Goal: Information Seeking & Learning: Check status

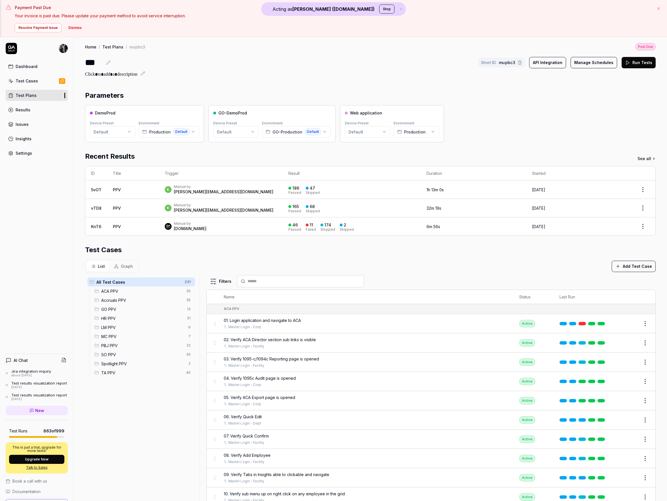
click at [379, 8] on button "Stop" at bounding box center [386, 9] width 15 height 9
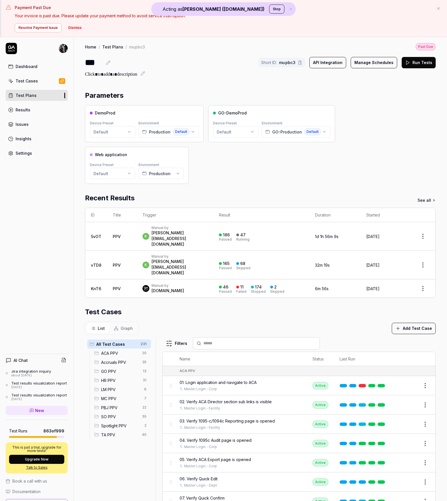
click at [204, 46] on div "Home / Test Plans / mupbc3 Past Due" at bounding box center [260, 47] width 351 height 8
click at [10, 47] on icon at bounding box center [11, 48] width 11 height 11
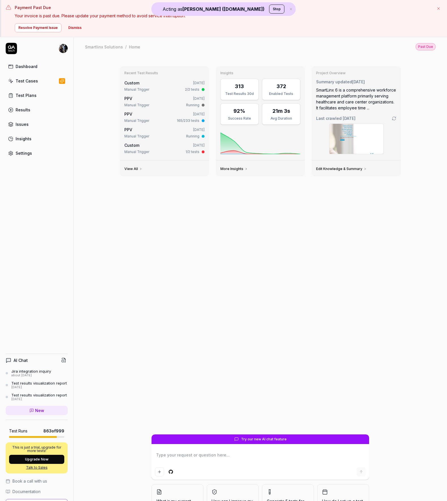
click at [25, 111] on div "Results" at bounding box center [23, 110] width 15 height 6
type textarea "*"
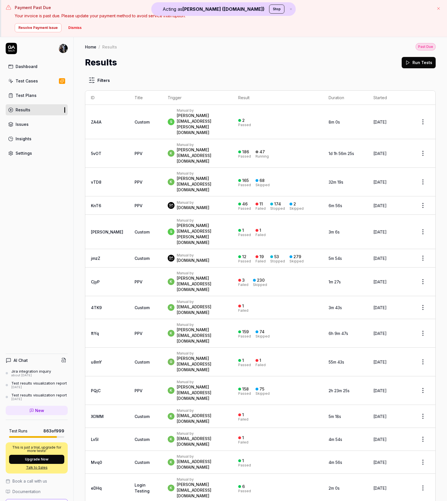
click at [96, 151] on link "5vOT" at bounding box center [96, 153] width 10 height 5
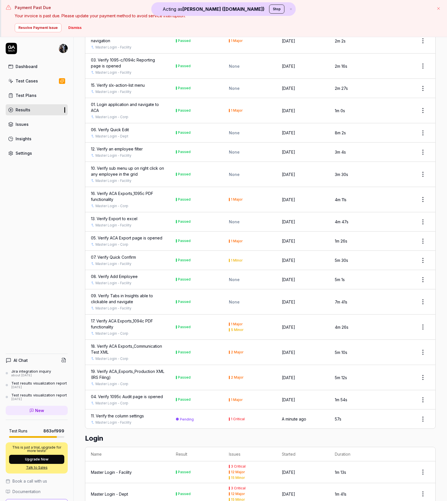
scroll to position [6525, 0]
click at [135, 416] on div "11. Verify the column settings" at bounding box center [117, 416] width 53 height 6
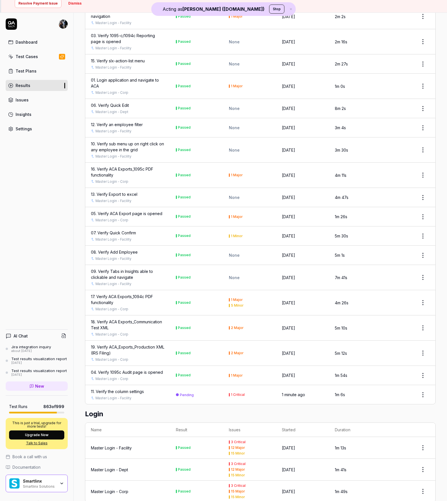
scroll to position [37, 0]
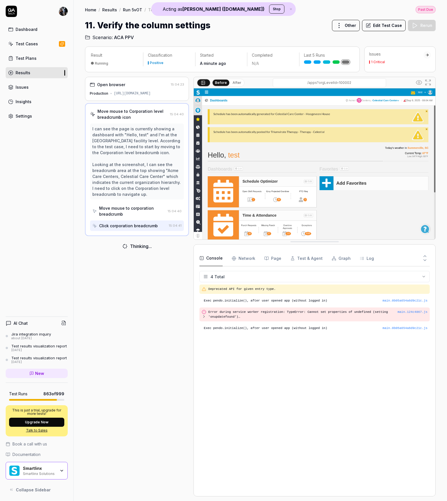
click at [122, 87] on div "Open browser" at bounding box center [111, 85] width 28 height 6
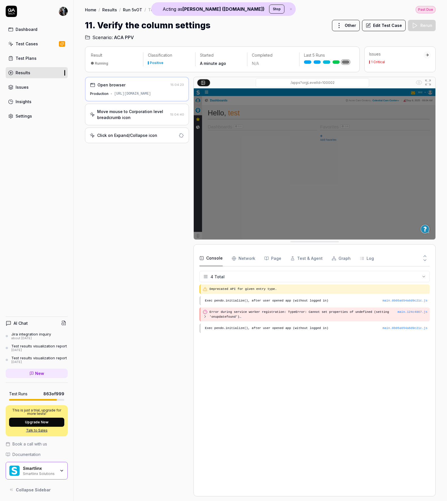
click at [41, 60] on link "Test Plans" at bounding box center [37, 58] width 62 height 11
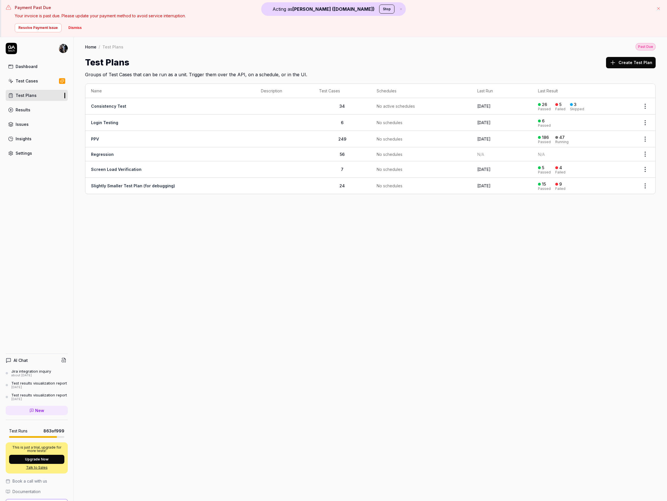
click at [96, 140] on link "PPV" at bounding box center [95, 139] width 8 height 5
click at [95, 138] on link "PPV" at bounding box center [95, 139] width 8 height 5
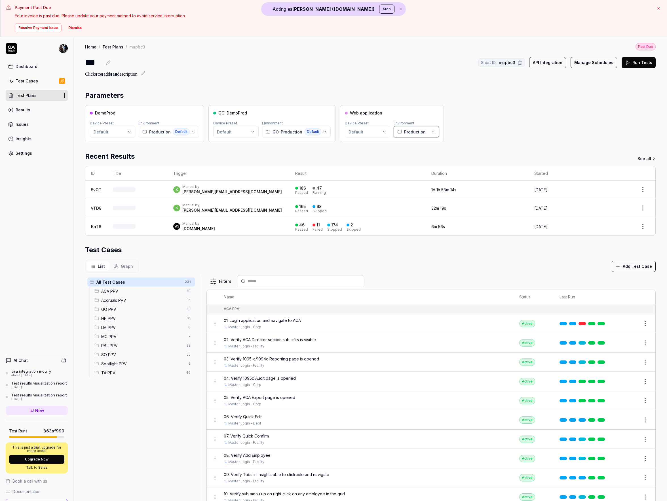
click at [431, 133] on icon "button" at bounding box center [433, 132] width 5 height 5
click at [33, 153] on link "Settings" at bounding box center [37, 153] width 62 height 11
click at [310, 132] on span "Default" at bounding box center [313, 131] width 17 height 7
click at [419, 130] on span "Production" at bounding box center [415, 132] width 22 height 6
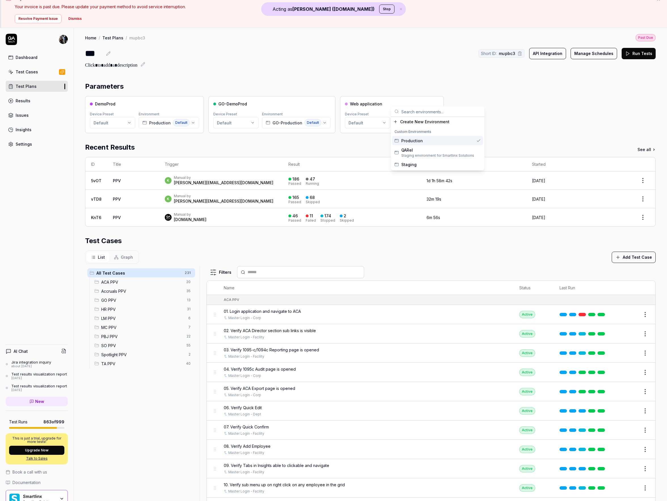
scroll to position [37, 0]
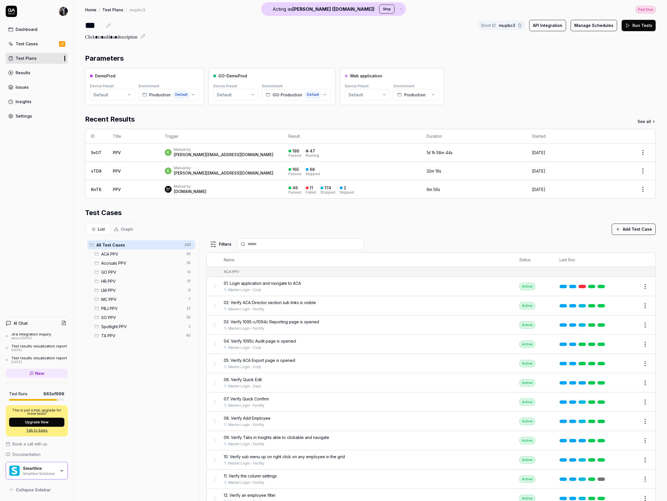
click at [466, 76] on div "DemoProd Device Preset Default Environment Production Default GO-DemoProd Devic…" at bounding box center [370, 86] width 571 height 37
click at [309, 90] on button "GO-Production Default" at bounding box center [296, 94] width 69 height 11
click at [310, 49] on div "Parameters DemoProd Device Preset Default Environment Production Default GO-Dem…" at bounding box center [370, 343] width 593 height 590
click at [174, 90] on button "Production Default" at bounding box center [169, 94] width 60 height 11
click at [227, 43] on div "Home / Test Plans / mupbc3 Past Due Home / Test Plans / mupbc3 Past Due *** Sho…" at bounding box center [370, 318] width 593 height 637
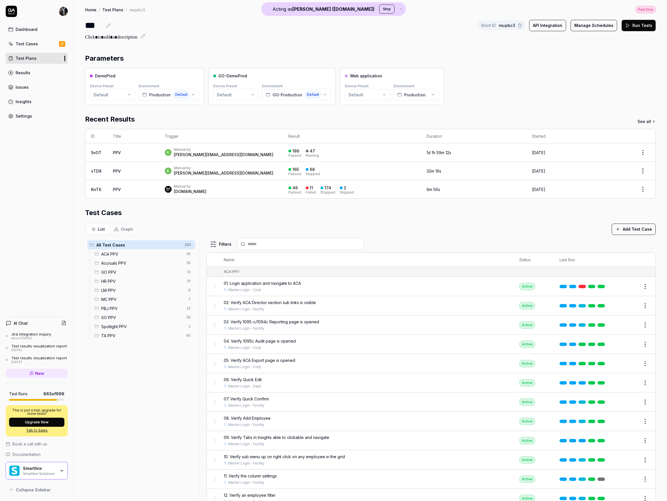
scroll to position [0, 0]
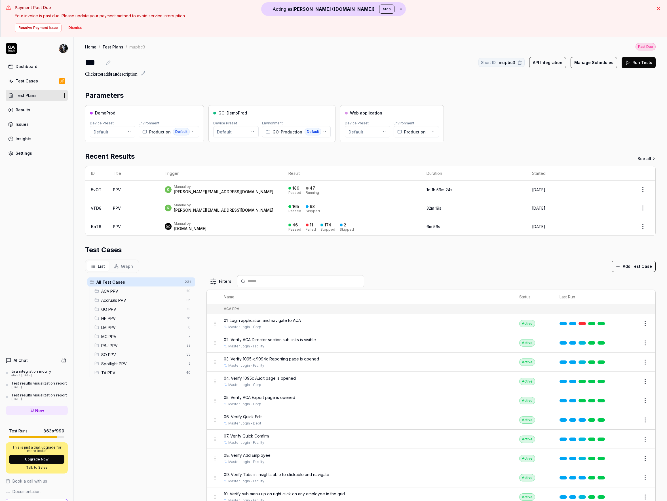
click at [42, 96] on link "Test Plans" at bounding box center [37, 95] width 62 height 11
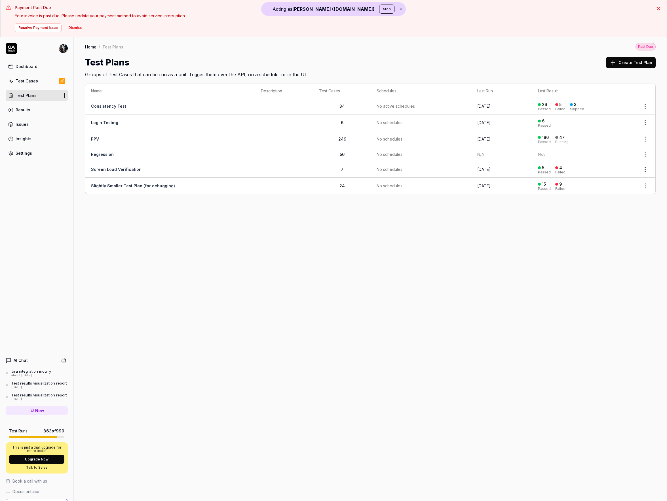
click at [101, 141] on td "PPV" at bounding box center [170, 139] width 170 height 16
click at [97, 141] on td "PPV" at bounding box center [170, 139] width 170 height 16
click at [94, 139] on link "PPV" at bounding box center [95, 139] width 8 height 5
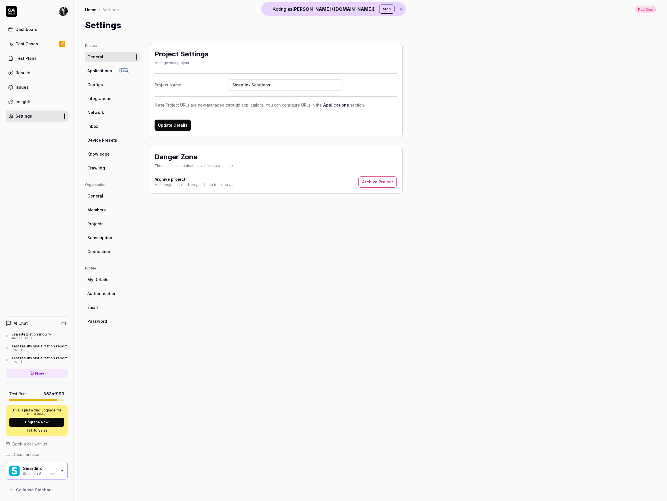
click at [110, 63] on ul "Project General Applications Beta Configs Integrations Network Inbox Device Pre…" at bounding box center [112, 108] width 54 height 130
click at [107, 72] on span "Applications" at bounding box center [99, 71] width 25 height 6
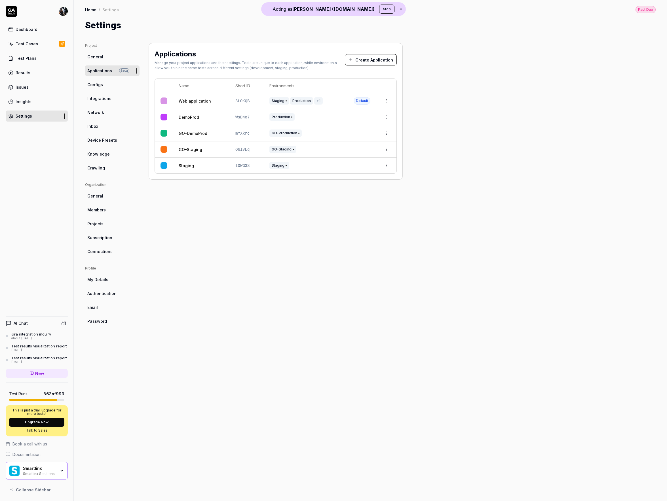
click at [205, 101] on link "Web application" at bounding box center [195, 101] width 32 height 6
